Goal: Task Accomplishment & Management: Use online tool/utility

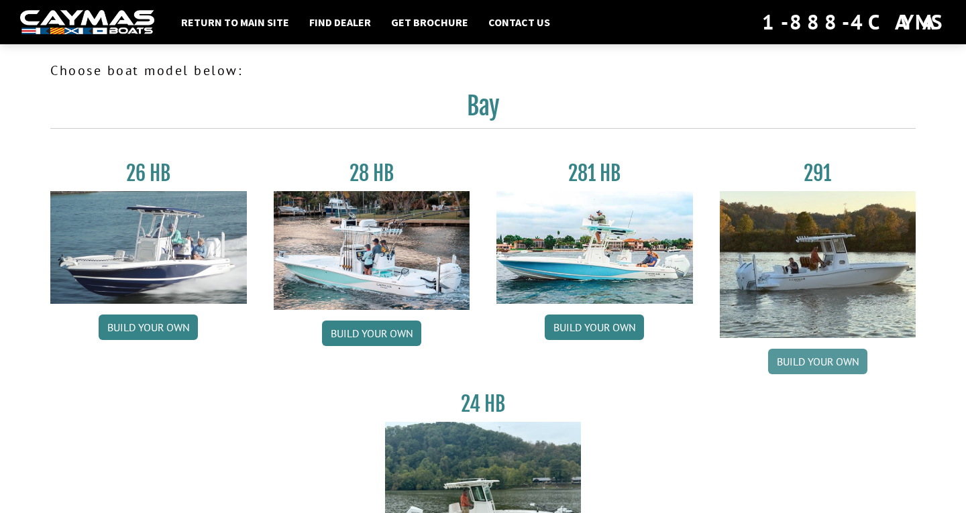
click at [813, 363] on link "Build your own" at bounding box center [817, 362] width 99 height 26
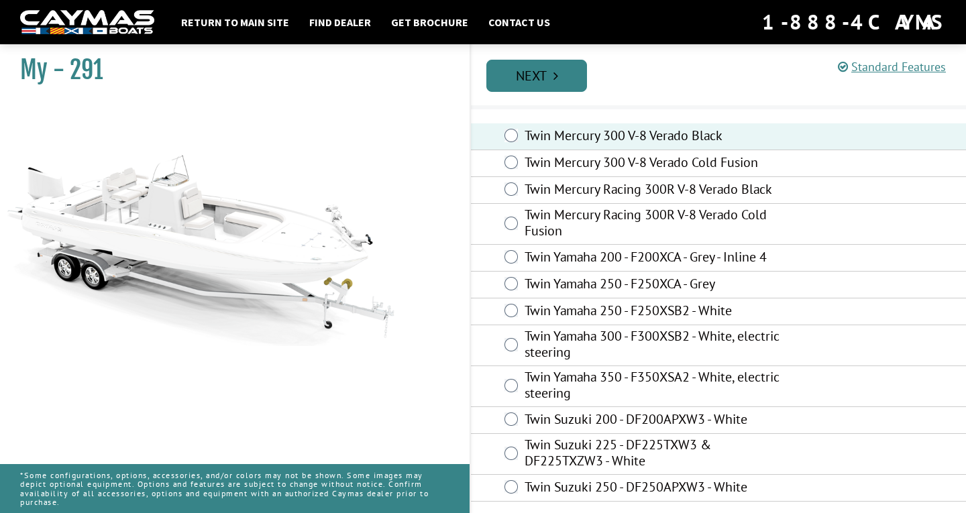
click at [568, 81] on link "Next" at bounding box center [537, 76] width 101 height 32
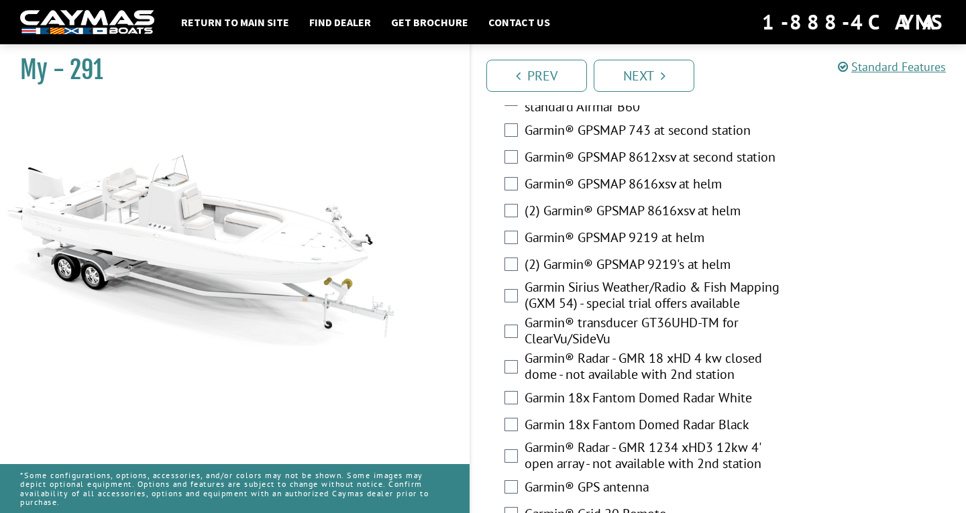
scroll to position [3788, 0]
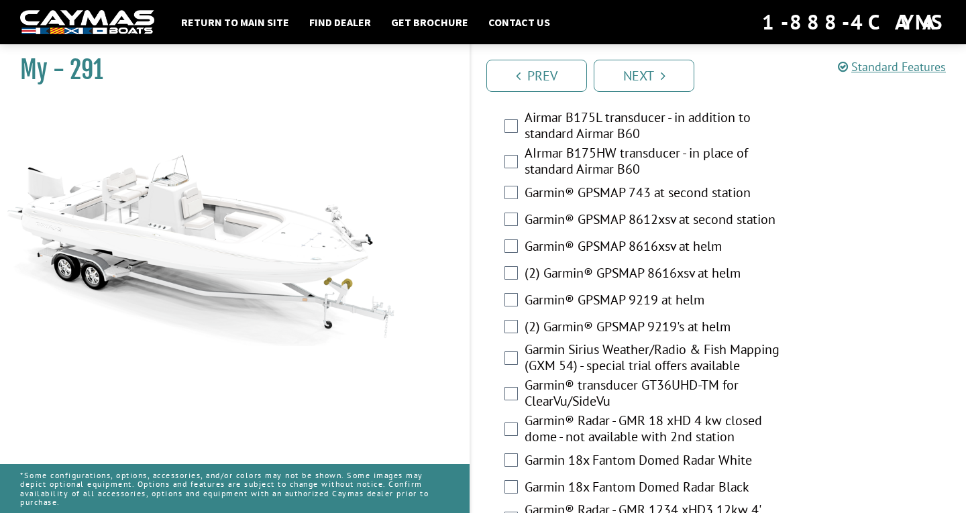
click at [652, 265] on label "(2) Garmin® GPSMAP 8616xsv at helm" at bounding box center [657, 274] width 265 height 19
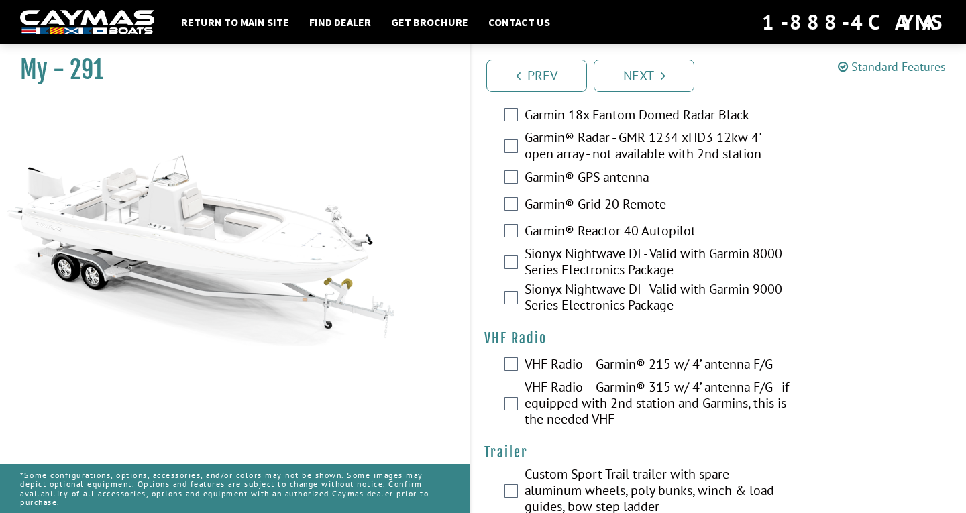
scroll to position [4160, 0]
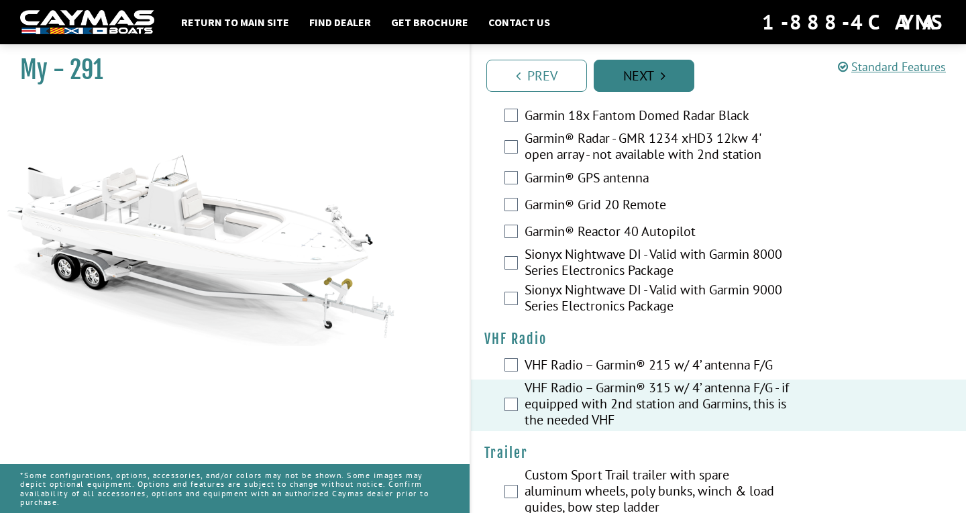
click at [680, 76] on link "Next" at bounding box center [644, 76] width 101 height 32
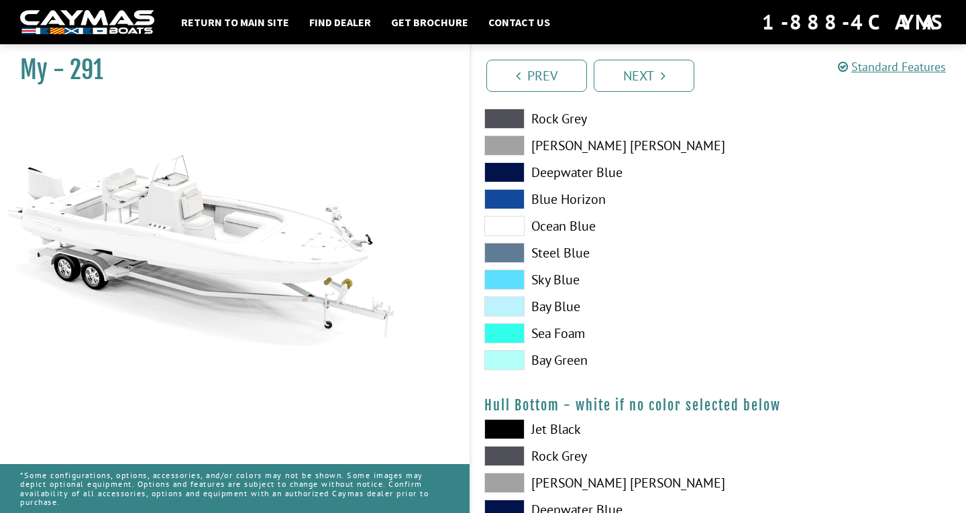
scroll to position [631, 0]
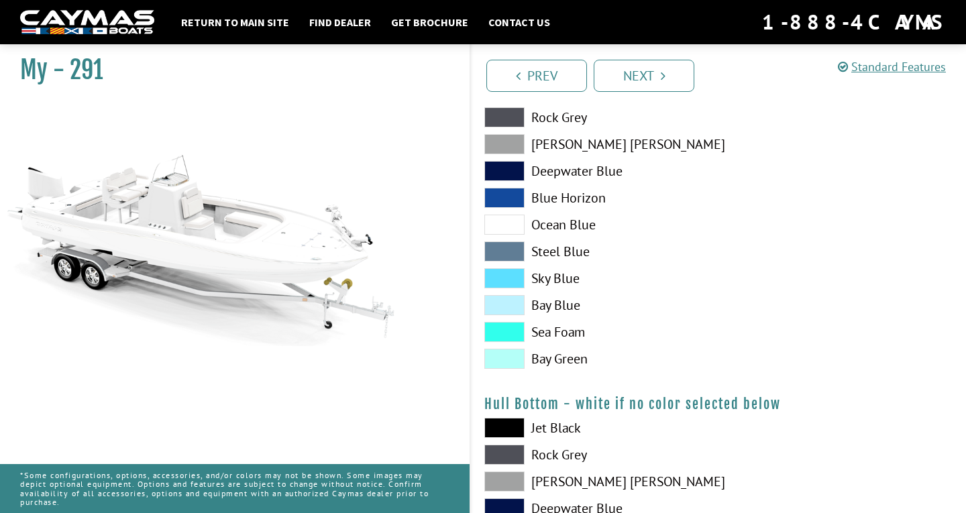
click at [516, 199] on span at bounding box center [505, 198] width 40 height 20
click at [509, 171] on span at bounding box center [505, 171] width 40 height 20
click at [492, 246] on span at bounding box center [505, 252] width 40 height 20
click at [495, 231] on span at bounding box center [505, 225] width 40 height 20
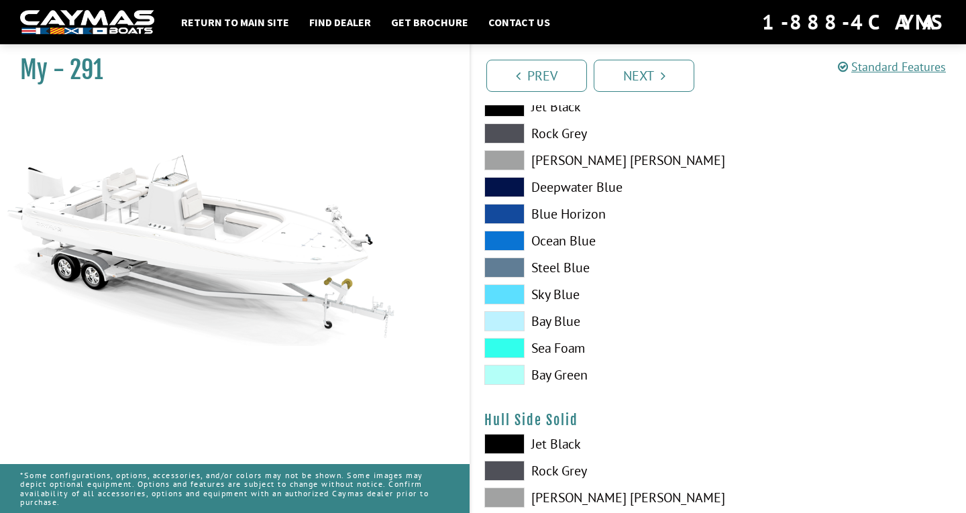
scroll to position [276, 0]
click at [511, 187] on span at bounding box center [505, 188] width 40 height 20
click at [509, 212] on span at bounding box center [505, 215] width 40 height 20
click at [504, 244] on span at bounding box center [505, 242] width 40 height 20
click at [505, 267] on span at bounding box center [505, 268] width 40 height 20
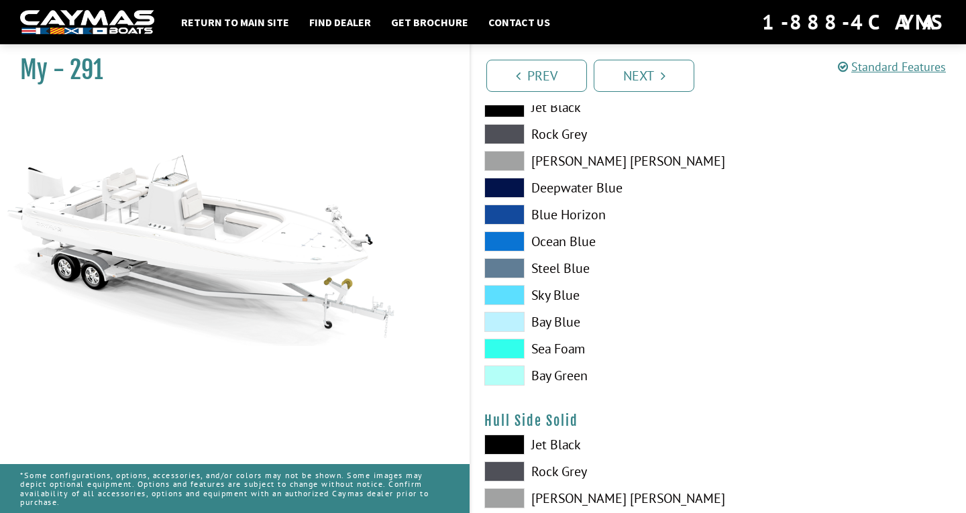
click at [501, 169] on span at bounding box center [505, 161] width 40 height 20
click at [500, 142] on span at bounding box center [505, 134] width 40 height 20
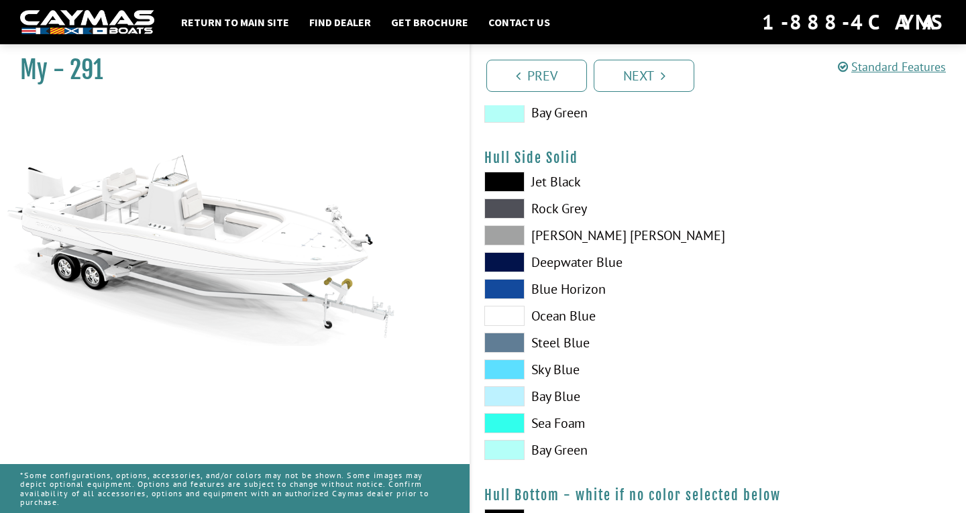
scroll to position [542, 0]
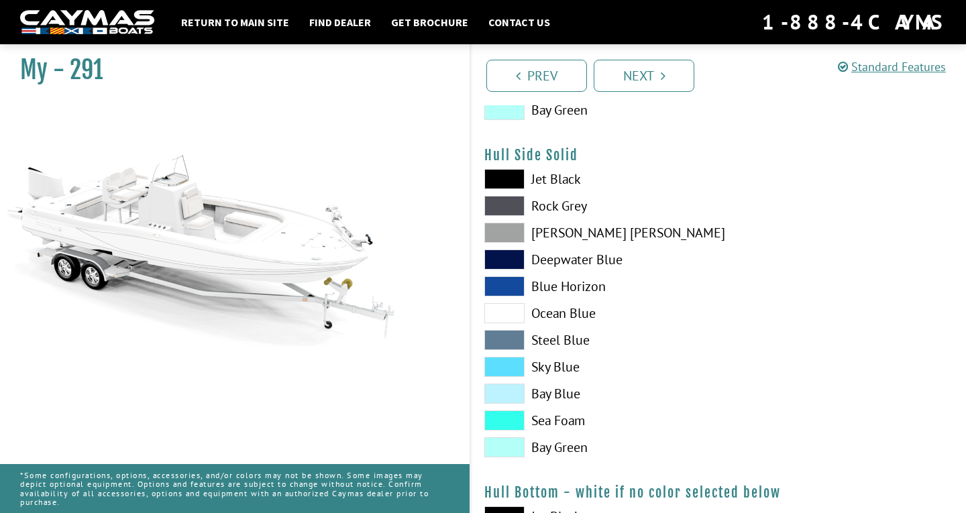
click at [510, 306] on span at bounding box center [505, 313] width 40 height 20
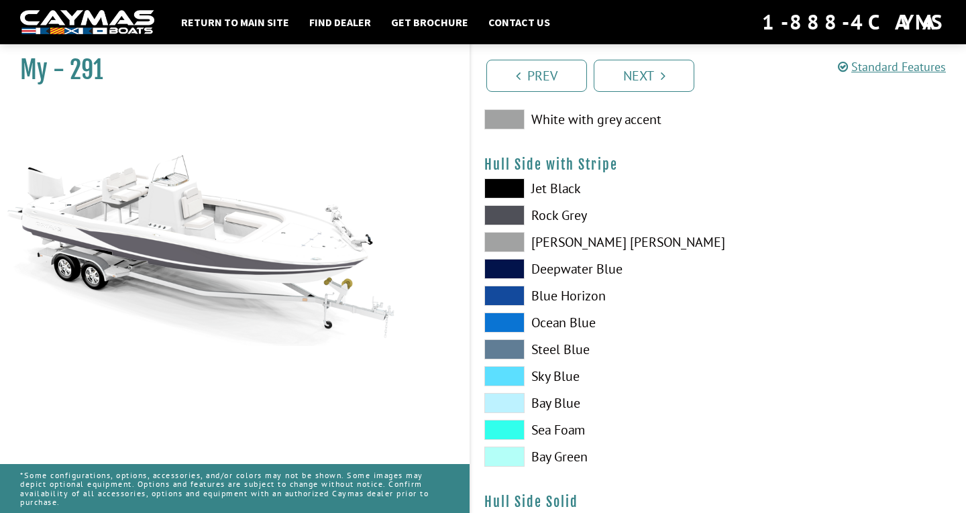
scroll to position [197, 0]
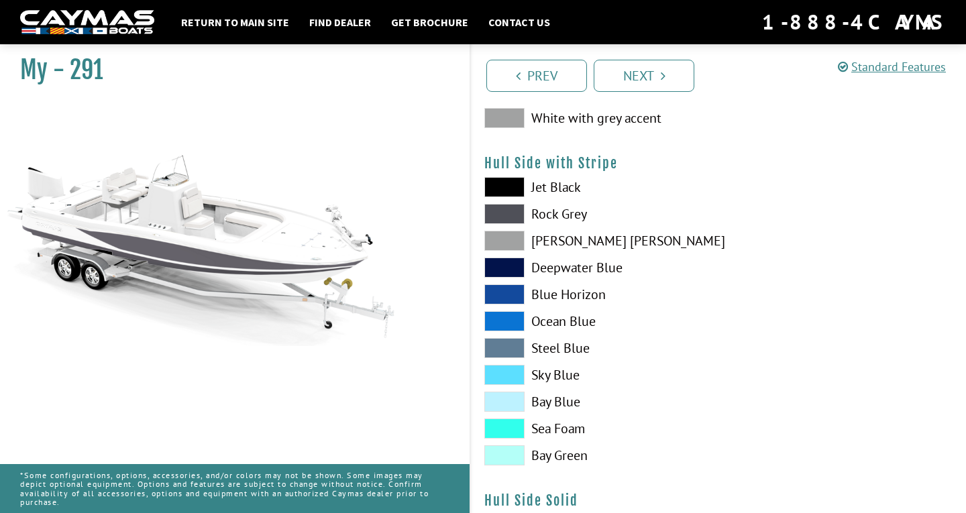
click at [505, 283] on div "Jet Black Rock Grey Dove Gray Deepwater Blue Blue Horizon Ocean Blue" at bounding box center [595, 324] width 248 height 295
click at [504, 295] on span at bounding box center [505, 295] width 40 height 20
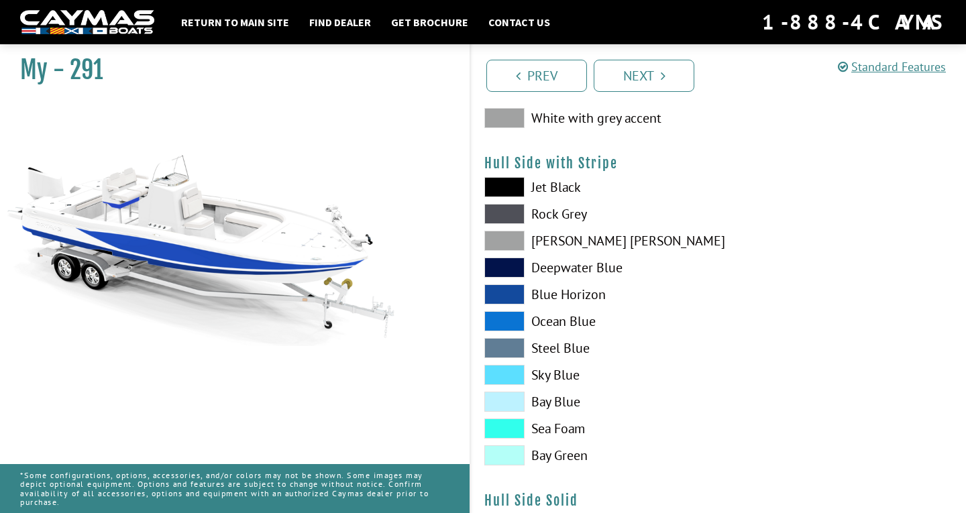
click at [505, 269] on span at bounding box center [505, 268] width 40 height 20
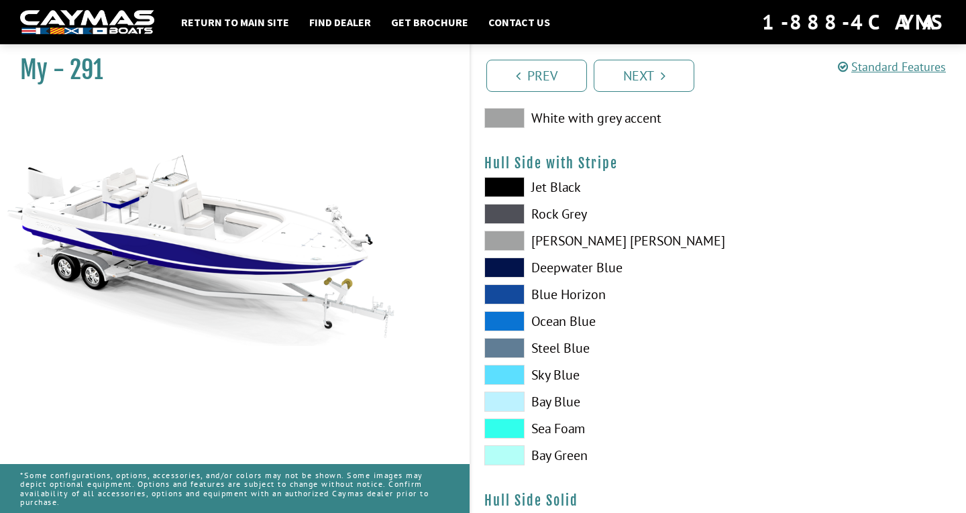
click at [509, 350] on span at bounding box center [505, 348] width 40 height 20
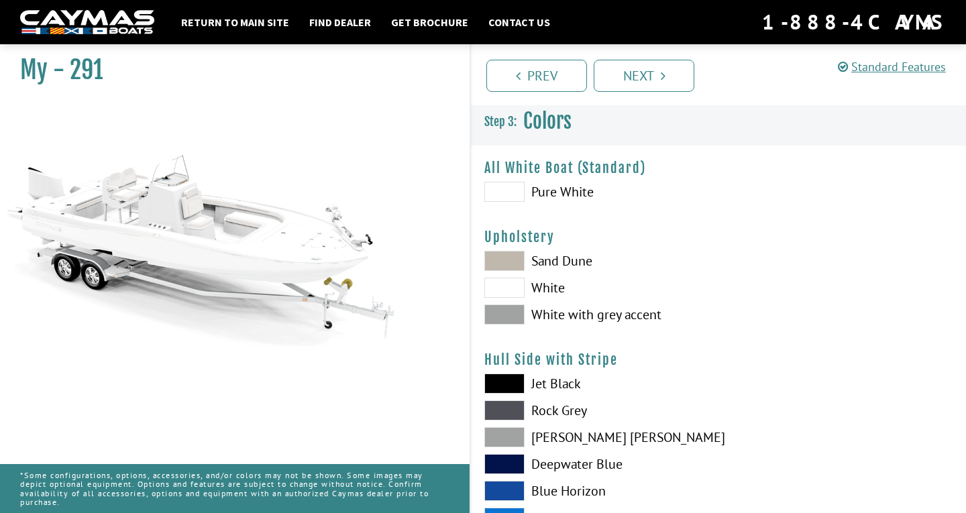
scroll to position [0, 0]
click at [509, 309] on span at bounding box center [505, 315] width 40 height 20
click at [507, 286] on span at bounding box center [505, 288] width 40 height 20
click at [507, 249] on div "Upholstery Please select color. Sand Dune White White with grey accent" at bounding box center [719, 280] width 468 height 103
click at [506, 254] on span at bounding box center [505, 261] width 40 height 20
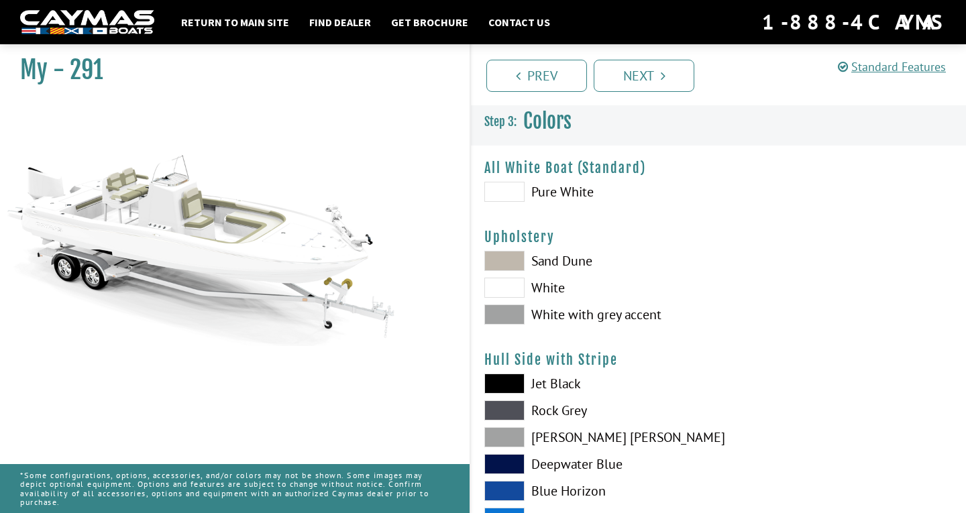
click at [504, 292] on span at bounding box center [505, 288] width 40 height 20
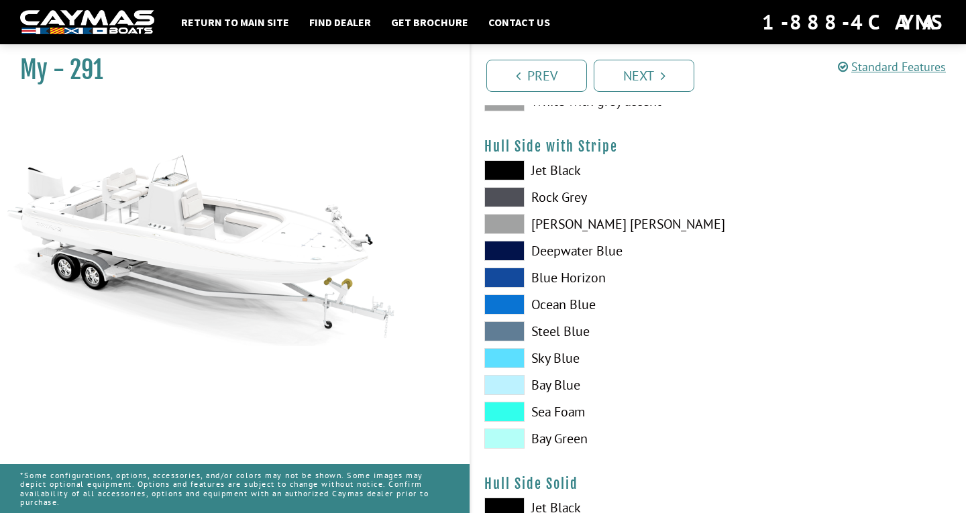
scroll to position [213, 0]
click at [501, 197] on span at bounding box center [505, 197] width 40 height 20
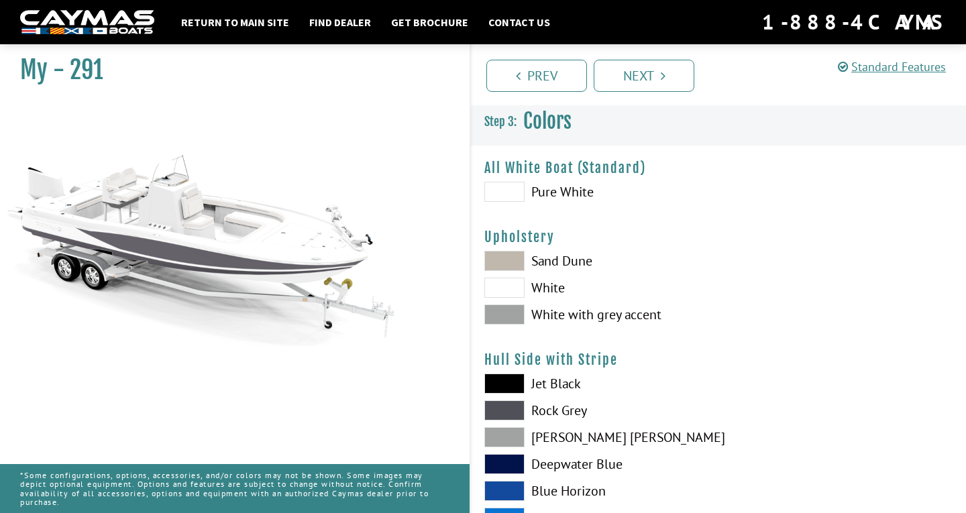
scroll to position [0, 0]
